Goal: Task Accomplishment & Management: Use online tool/utility

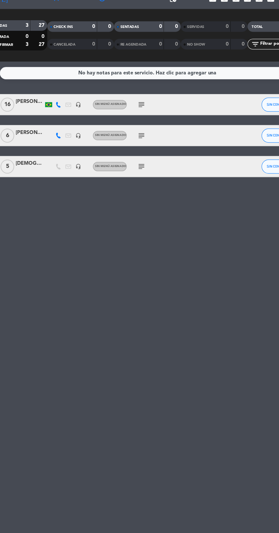
scroll to position [6, 0]
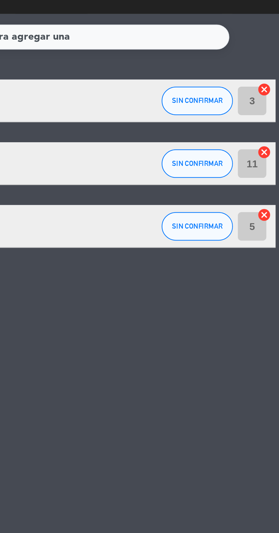
click at [273, 129] on icon "cancel" at bounding box center [273, 132] width 6 height 6
click at [274, 154] on icon "cancel" at bounding box center [273, 157] width 6 height 6
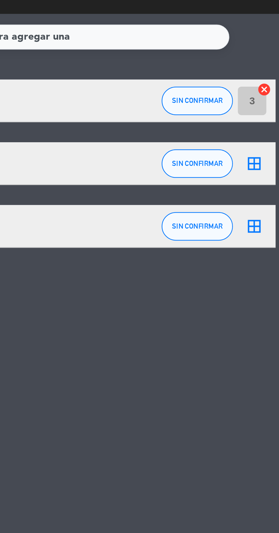
click at [267, 133] on icon "border_all" at bounding box center [269, 136] width 7 height 7
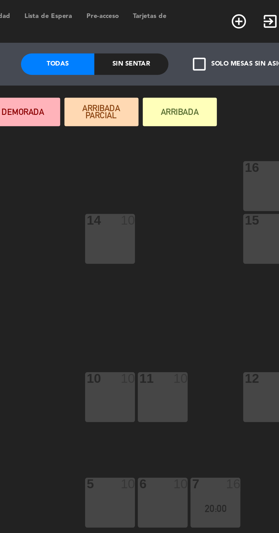
scroll to position [0, 157]
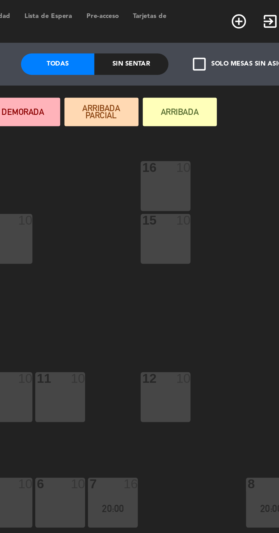
click at [207, 75] on div "16 10" at bounding box center [202, 74] width 20 height 20
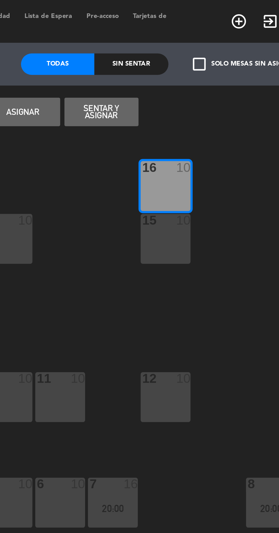
click at [206, 98] on div "15 10" at bounding box center [202, 95] width 20 height 20
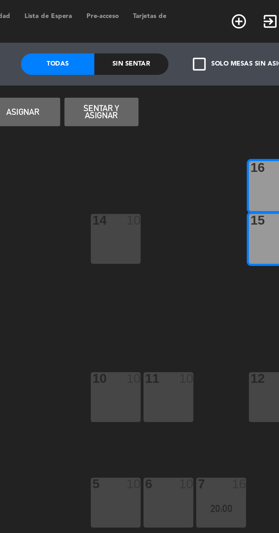
scroll to position [0, 110]
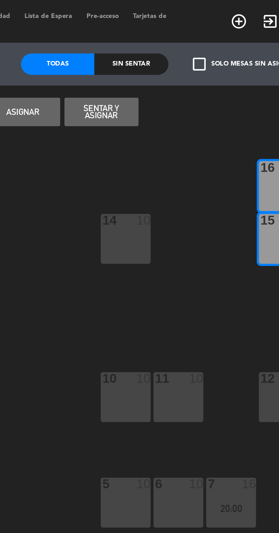
click at [206, 164] on div "11 10" at bounding box center [207, 159] width 20 height 20
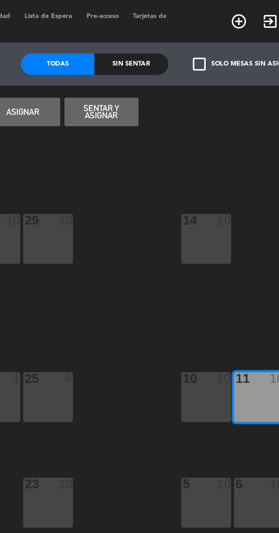
scroll to position [0, 69]
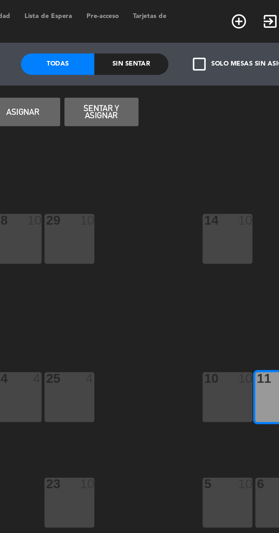
click at [214, 89] on div "14" at bounding box center [216, 87] width 9 height 5
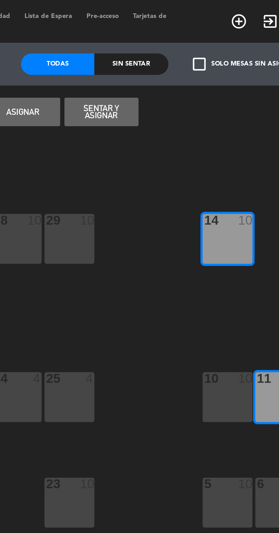
click at [147, 42] on button "Asignar" at bounding box center [145, 44] width 30 height 11
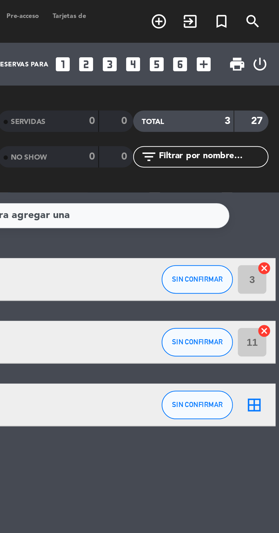
click at [274, 129] on icon "cancel" at bounding box center [273, 132] width 6 height 6
click at [272, 133] on icon "border_all" at bounding box center [269, 136] width 7 height 7
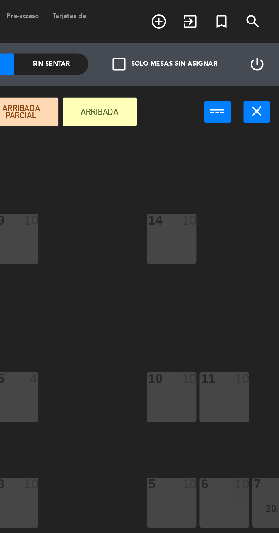
click at [234, 100] on div "14 10" at bounding box center [236, 95] width 20 height 20
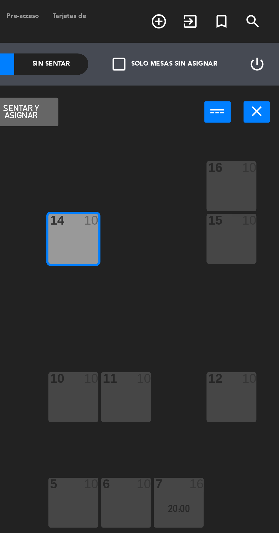
scroll to position [0, 119]
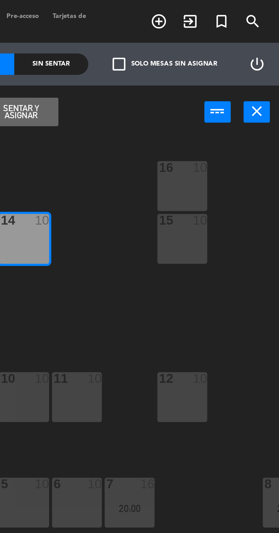
click at [239, 100] on div "15 10" at bounding box center [240, 95] width 20 height 20
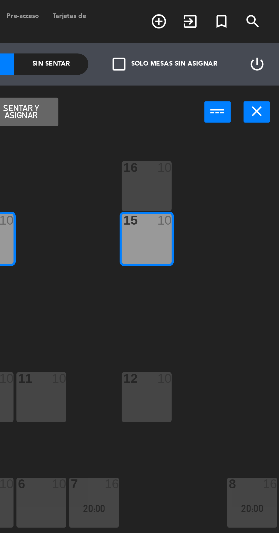
scroll to position [0, 157]
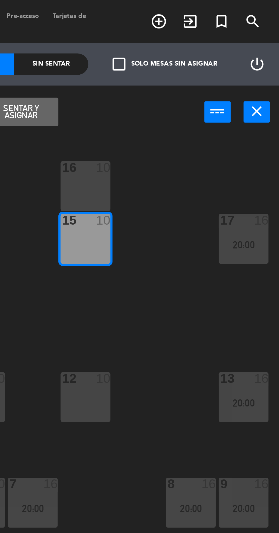
click at [198, 74] on div "16 10" at bounding box center [202, 74] width 20 height 20
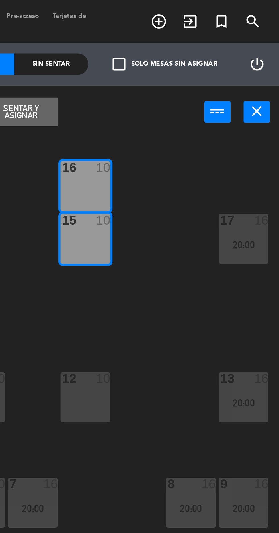
click at [268, 99] on div "20:00" at bounding box center [265, 98] width 20 height 4
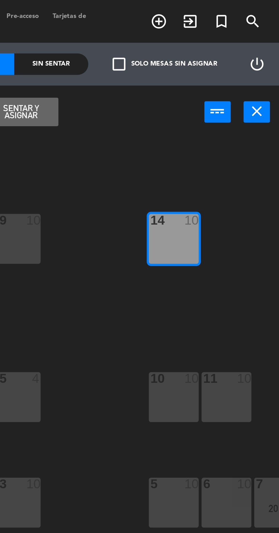
scroll to position [0, 0]
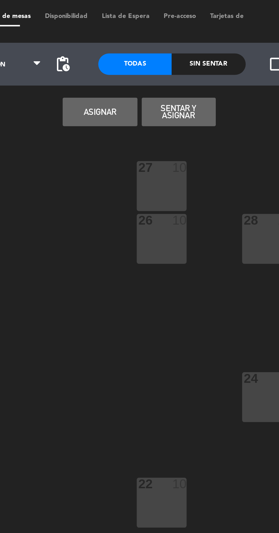
click at [145, 42] on button "Asignar" at bounding box center [145, 44] width 30 height 11
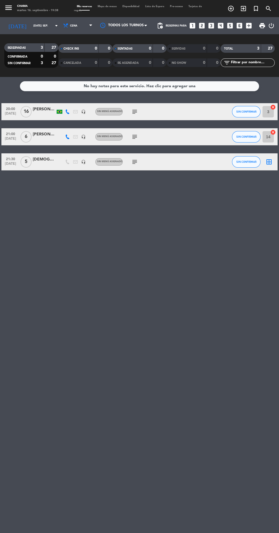
click at [270, 162] on icon "border_all" at bounding box center [269, 161] width 7 height 7
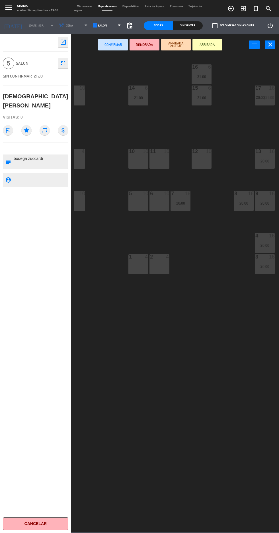
scroll to position [0, 155]
click at [136, 168] on div "10 10" at bounding box center [141, 159] width 20 height 20
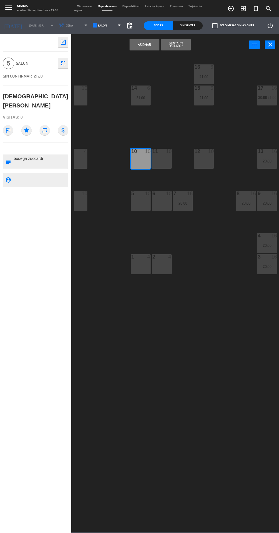
click at [163, 161] on div "11 10" at bounding box center [162, 159] width 20 height 20
click at [146, 46] on button "Asignar" at bounding box center [145, 44] width 30 height 11
